Goal: Information Seeking & Learning: Check status

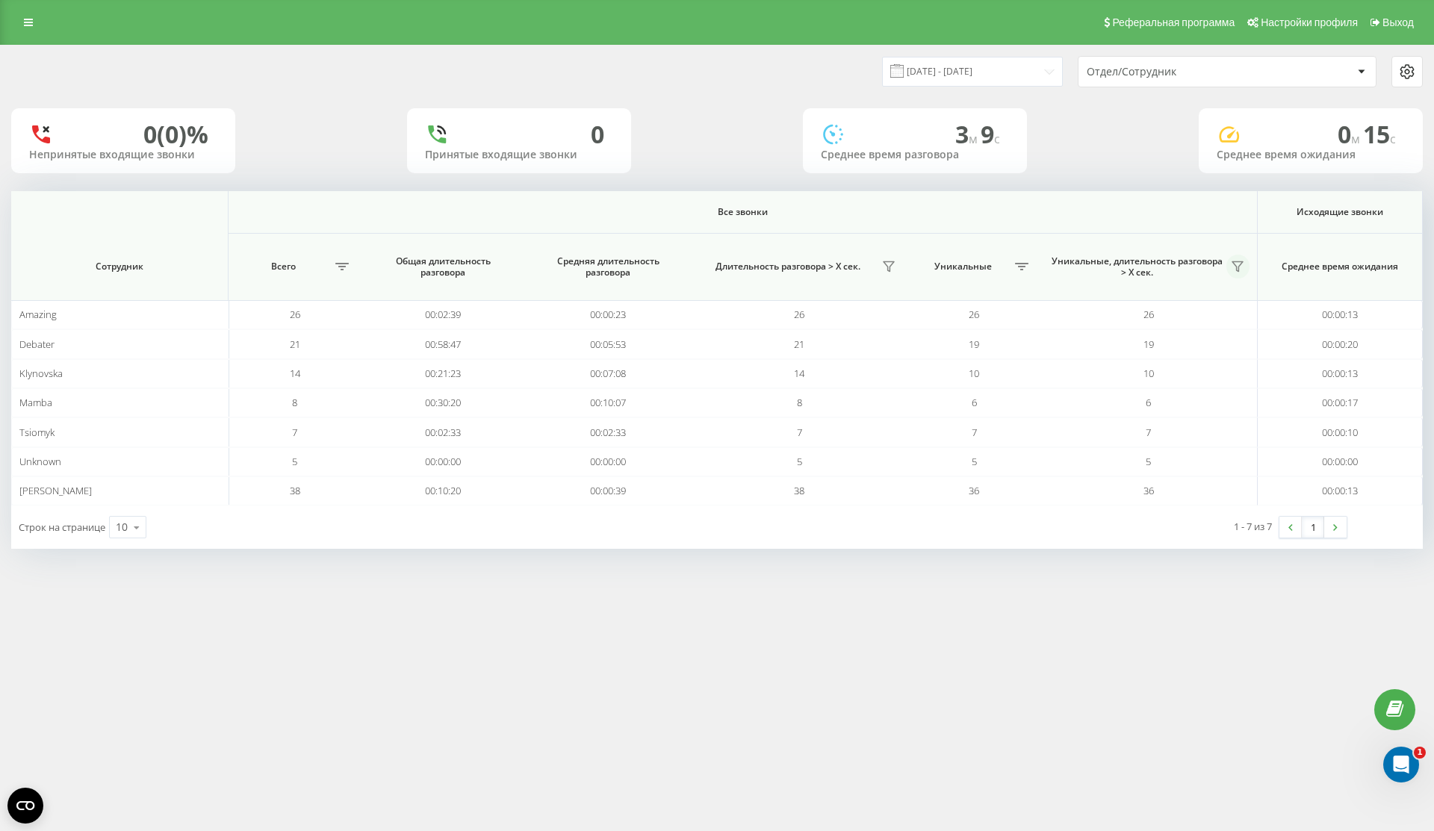
click at [1243, 267] on icon at bounding box center [1238, 267] width 12 height 12
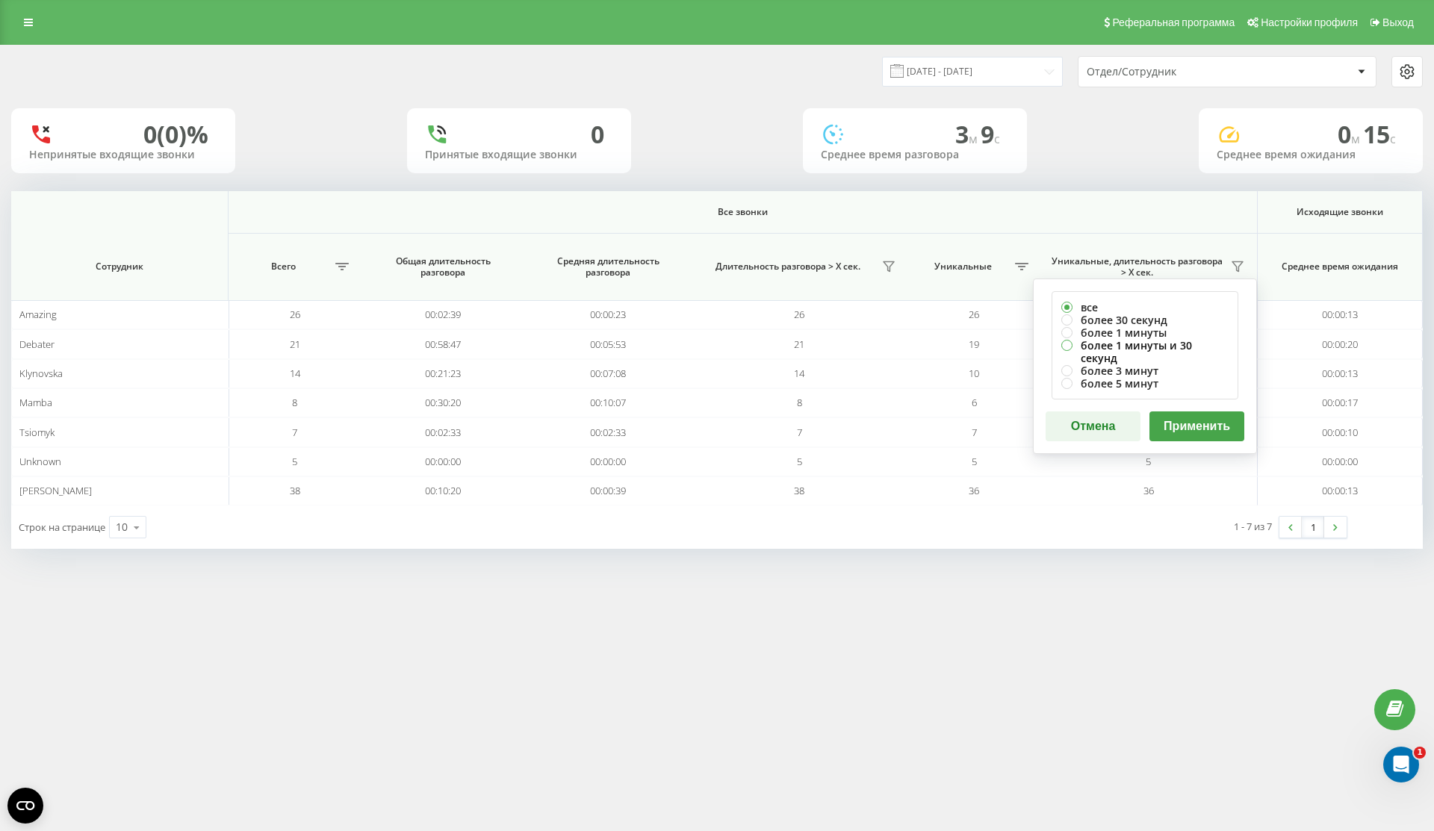
click at [1160, 342] on label "более 1 минуты и 30 секунд" at bounding box center [1144, 351] width 167 height 25
radio input "true"
click at [1217, 412] on button "Применить" at bounding box center [1197, 427] width 95 height 30
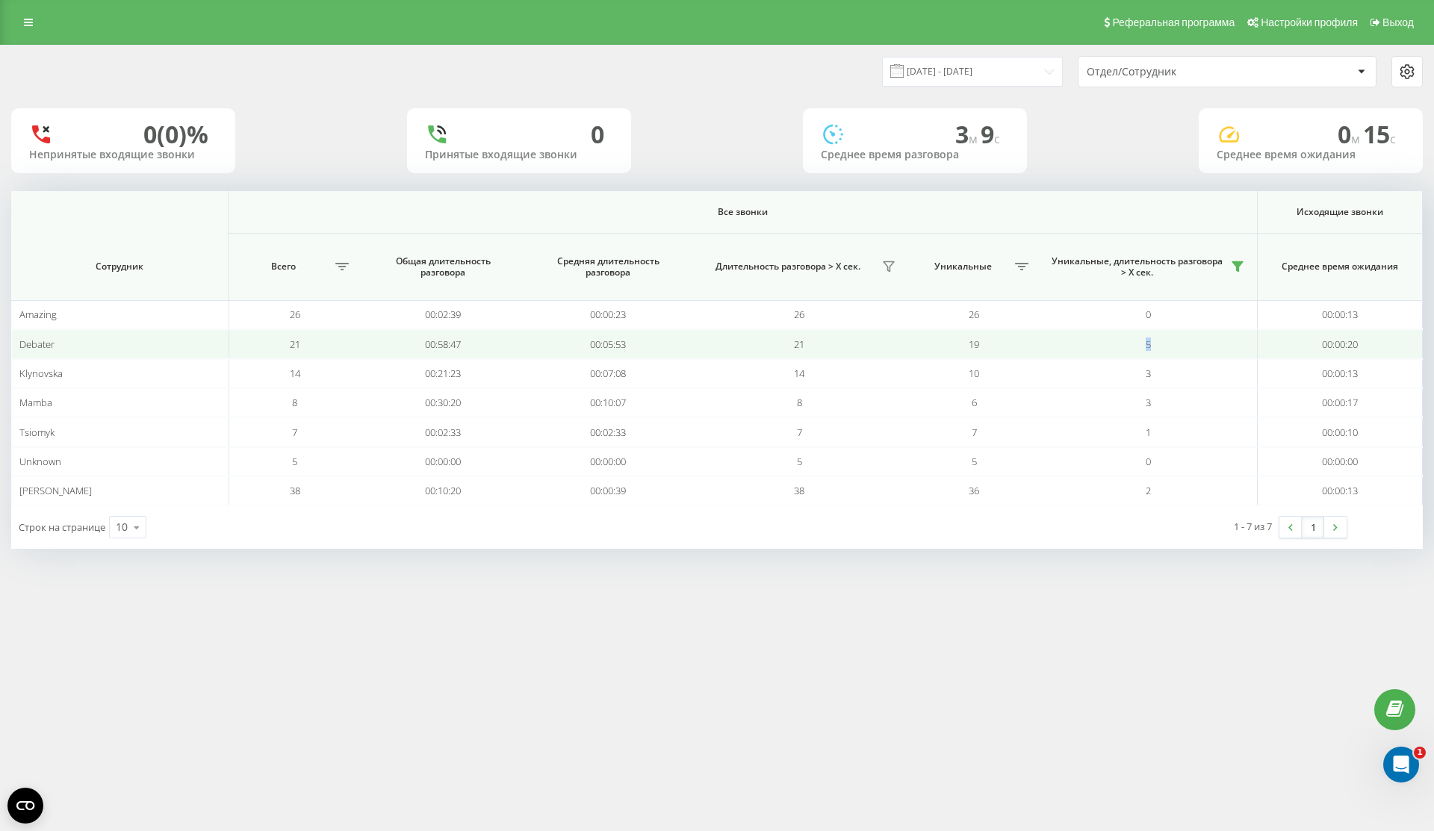
drag, startPoint x: 1166, startPoint y: 341, endPoint x: 1138, endPoint y: 344, distance: 28.5
click at [1137, 344] on td "5" at bounding box center [1149, 343] width 217 height 29
click at [1138, 344] on td "5" at bounding box center [1149, 343] width 217 height 29
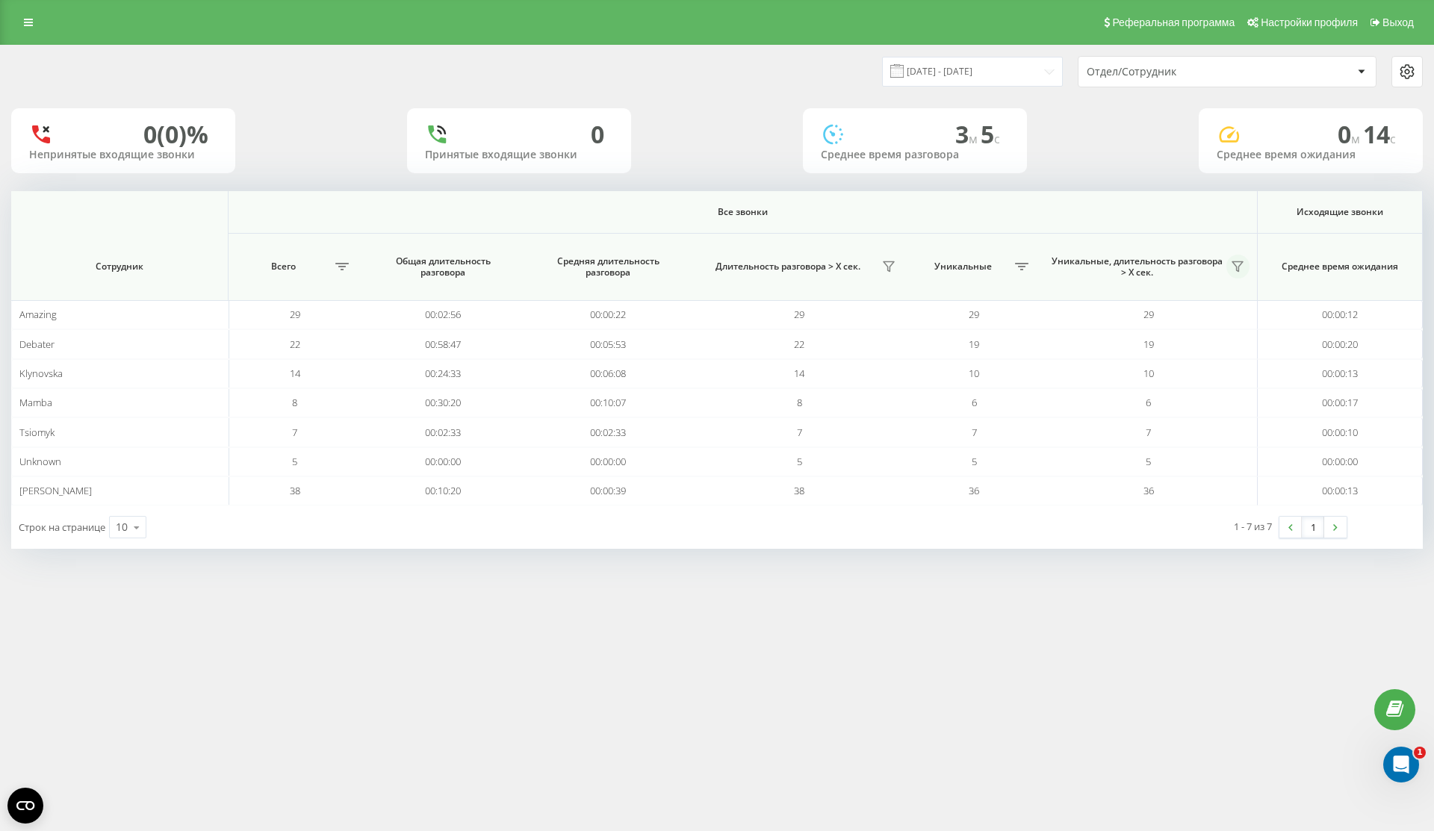
click at [1233, 262] on icon at bounding box center [1238, 267] width 10 height 10
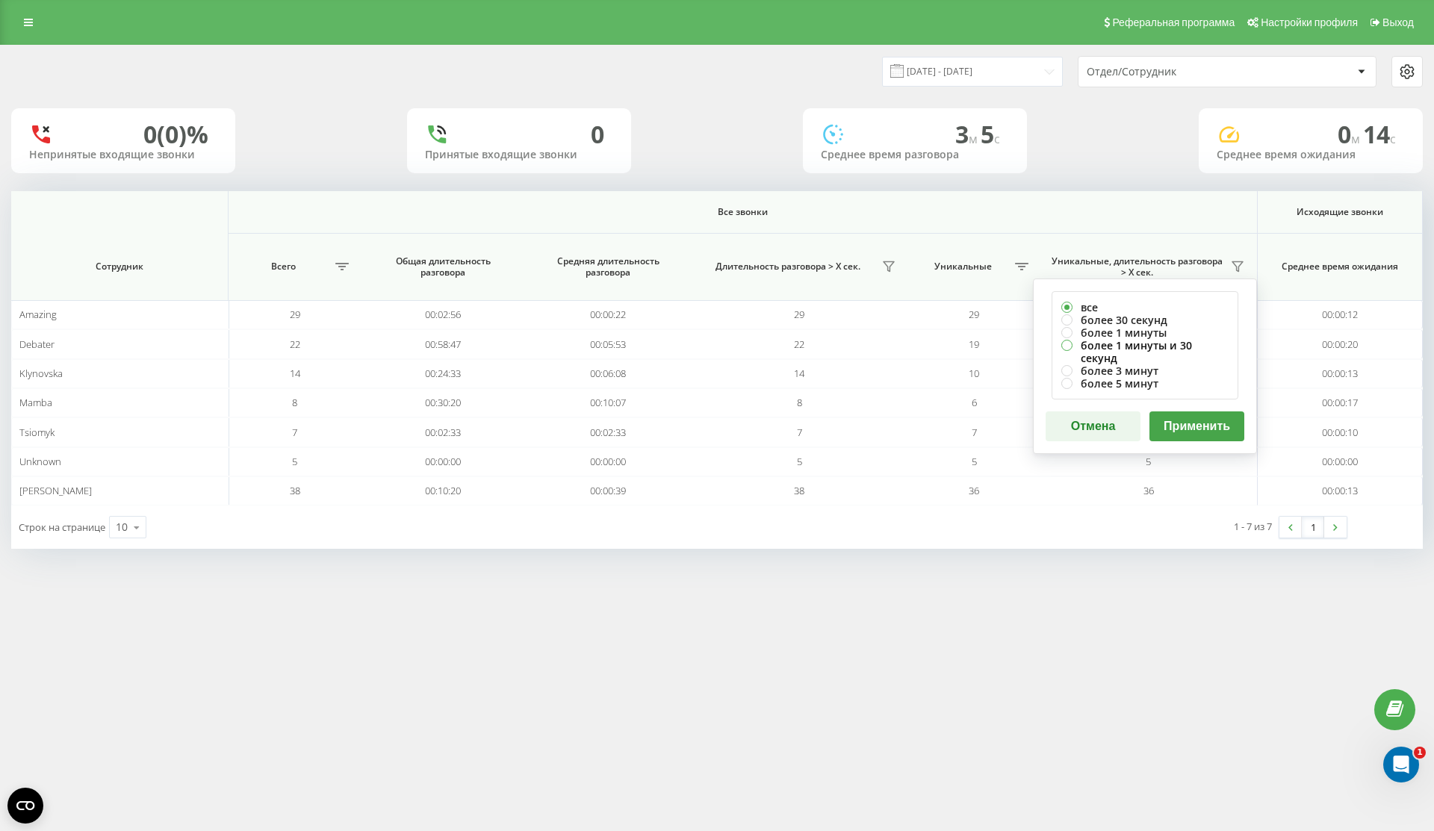
click at [1177, 346] on label "более 1 минуты и 30 секунд" at bounding box center [1144, 351] width 167 height 25
radio input "true"
click at [1199, 416] on button "Применить" at bounding box center [1197, 427] width 95 height 30
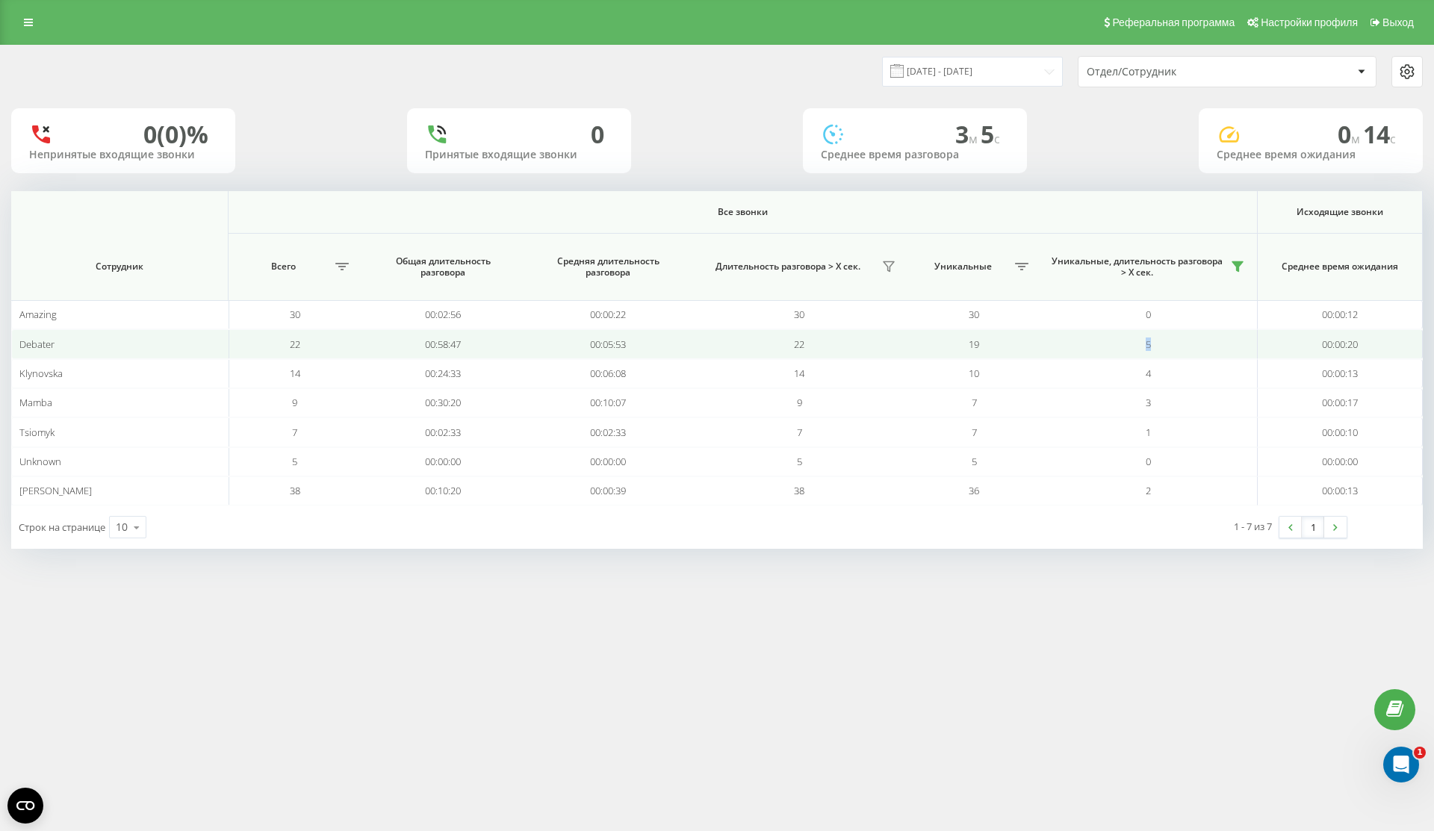
drag, startPoint x: 1160, startPoint y: 345, endPoint x: 1109, endPoint y: 345, distance: 51.5
click at [1109, 345] on td "5" at bounding box center [1149, 343] width 217 height 29
click at [1006, 356] on td "19" at bounding box center [974, 343] width 132 height 29
